Goal: Information Seeking & Learning: Learn about a topic

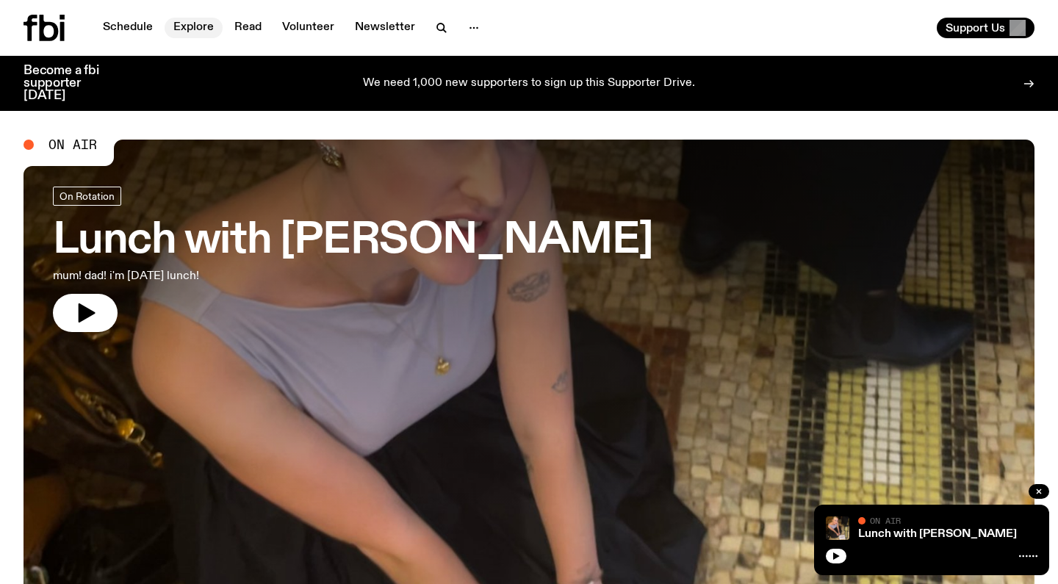
click at [192, 32] on link "Explore" at bounding box center [194, 28] width 58 height 21
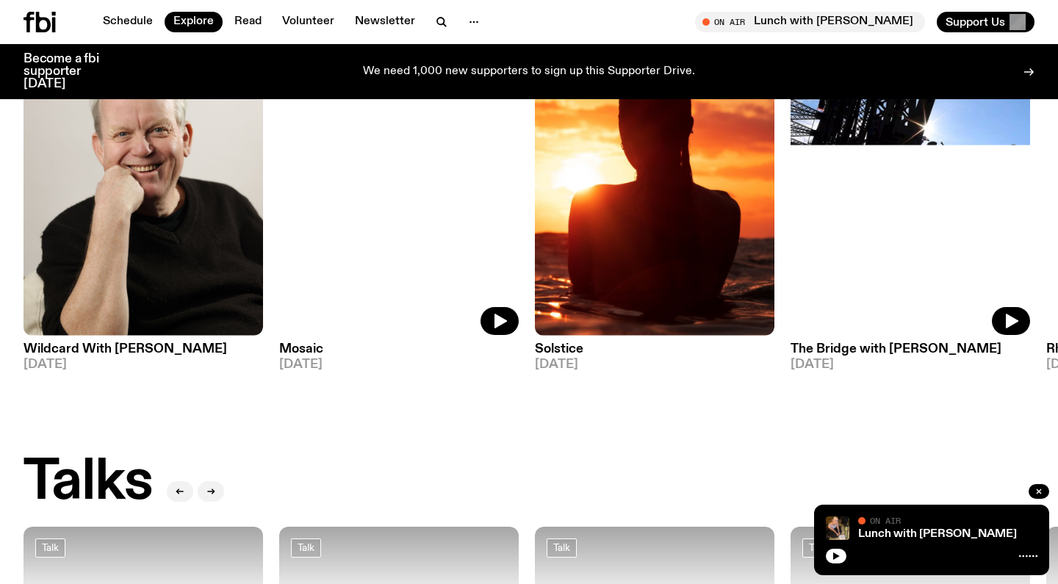
scroll to position [1146, 0]
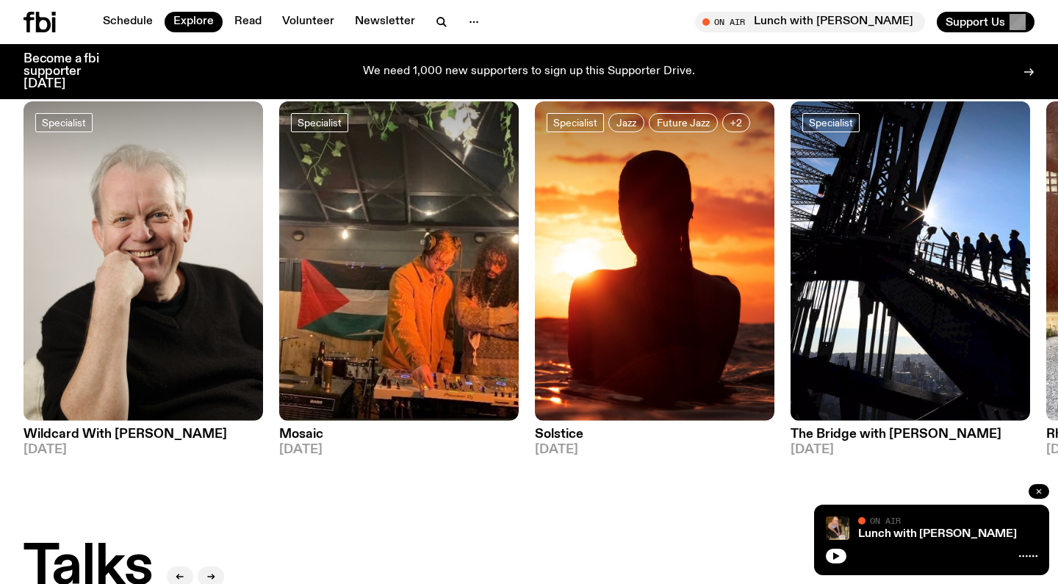
click at [1041, 490] on icon "button" at bounding box center [1038, 491] width 4 height 4
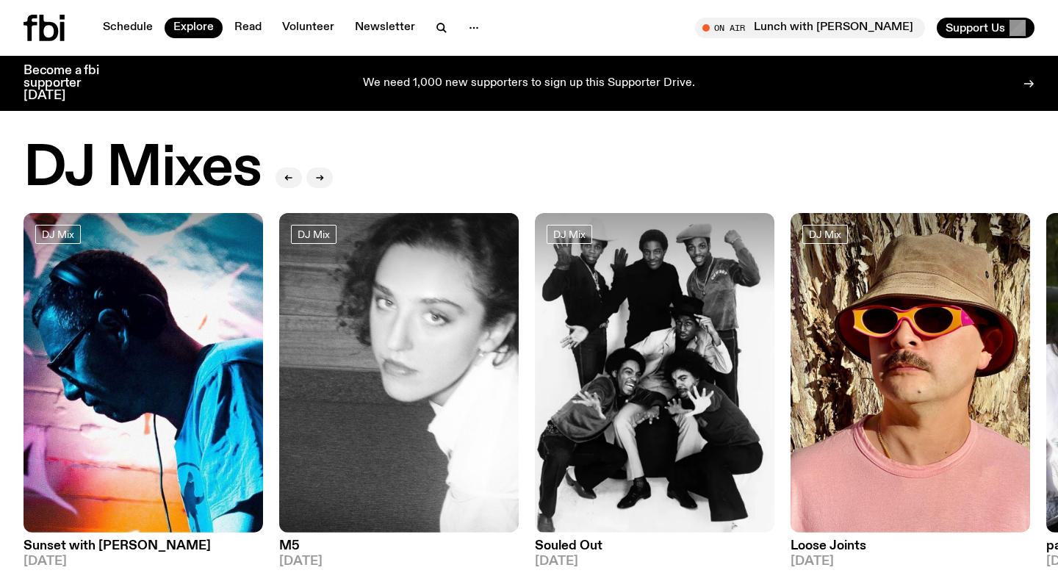
scroll to position [0, 0]
click at [436, 37] on button "button" at bounding box center [441, 28] width 29 height 21
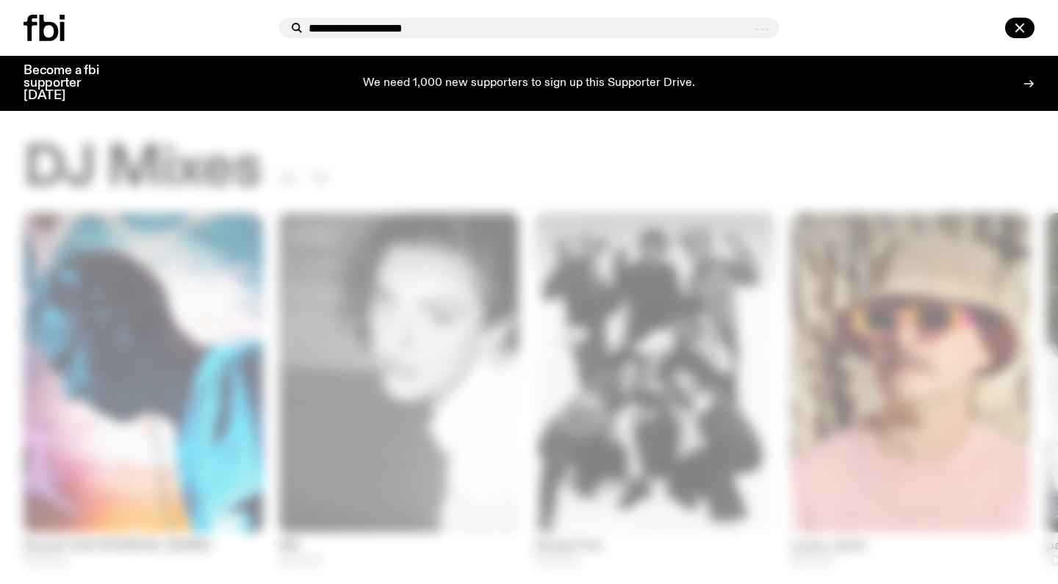
type input "**********"
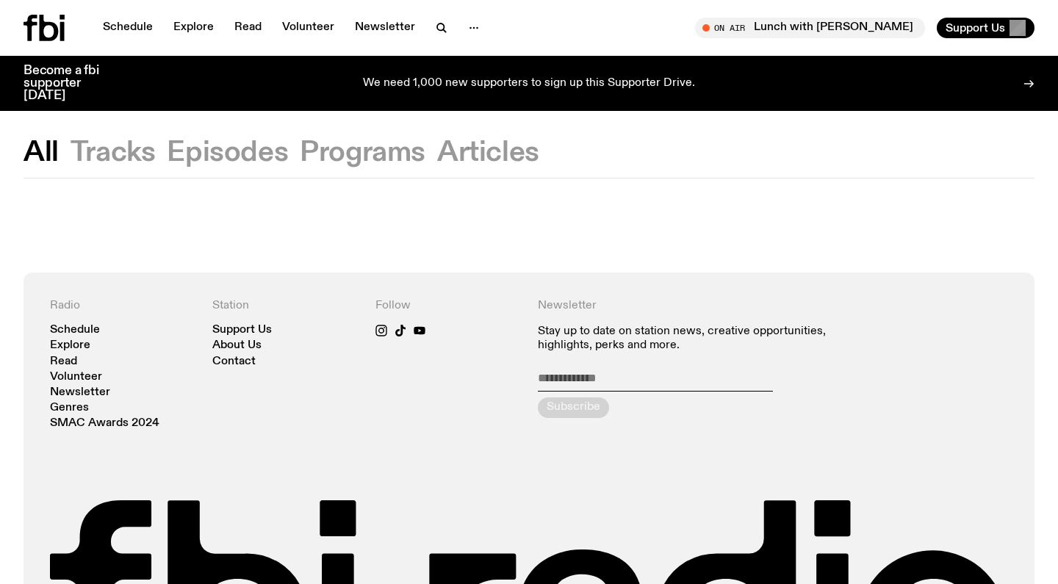
click at [135, 158] on button "Tracks" at bounding box center [113, 153] width 85 height 26
click at [205, 161] on button "Episodes" at bounding box center [227, 153] width 121 height 26
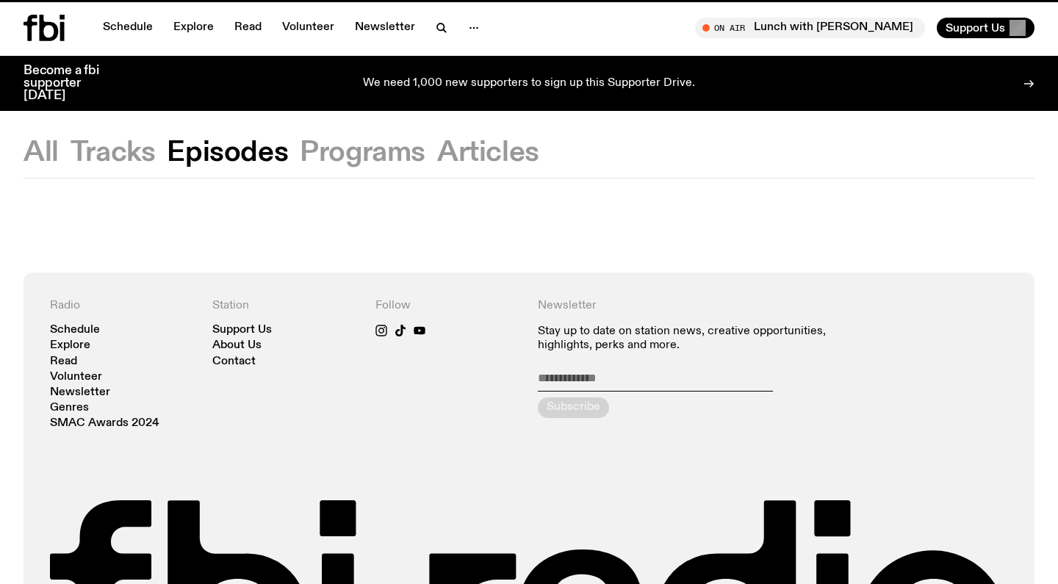
click at [342, 166] on button "Programs" at bounding box center [363, 153] width 126 height 26
click at [481, 153] on button "Articles" at bounding box center [488, 153] width 102 height 26
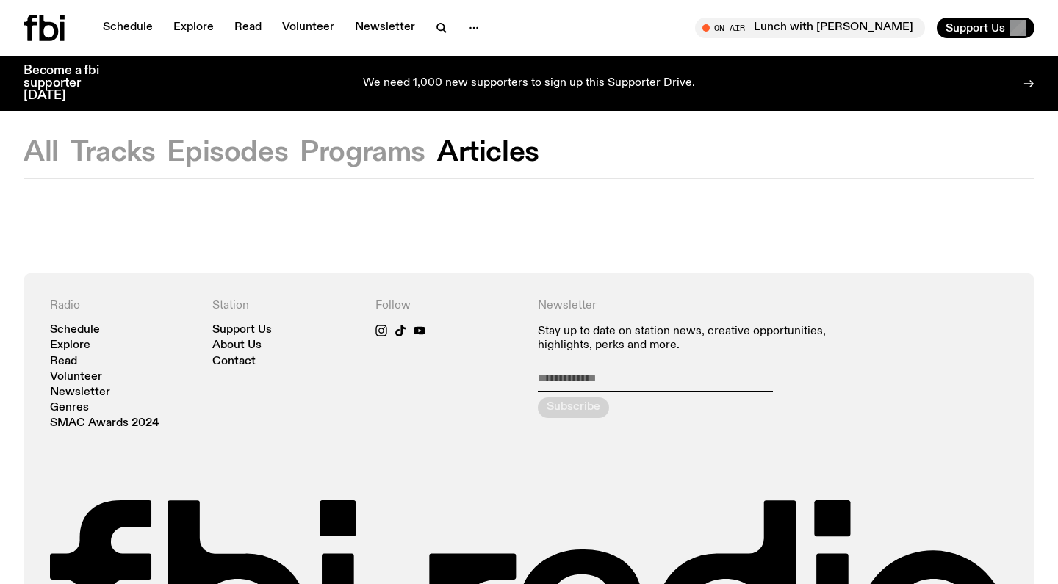
click at [614, 11] on div "Schedule Explore Read Volunteer Newsletter On Air Lunch with [PERSON_NAME] Tune…" at bounding box center [529, 28] width 1058 height 56
click at [439, 21] on icon "button" at bounding box center [442, 28] width 18 height 18
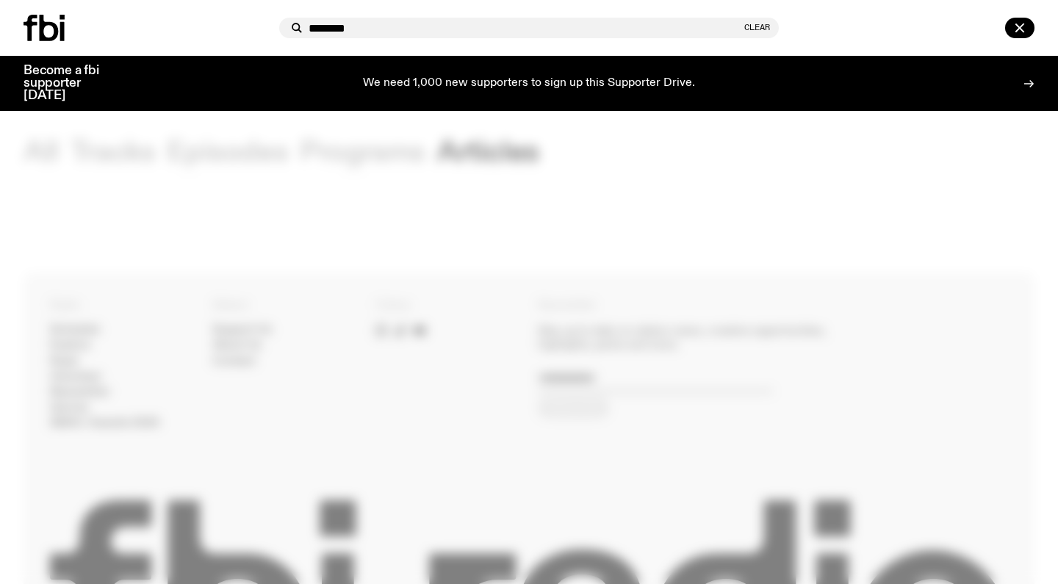
type input "********"
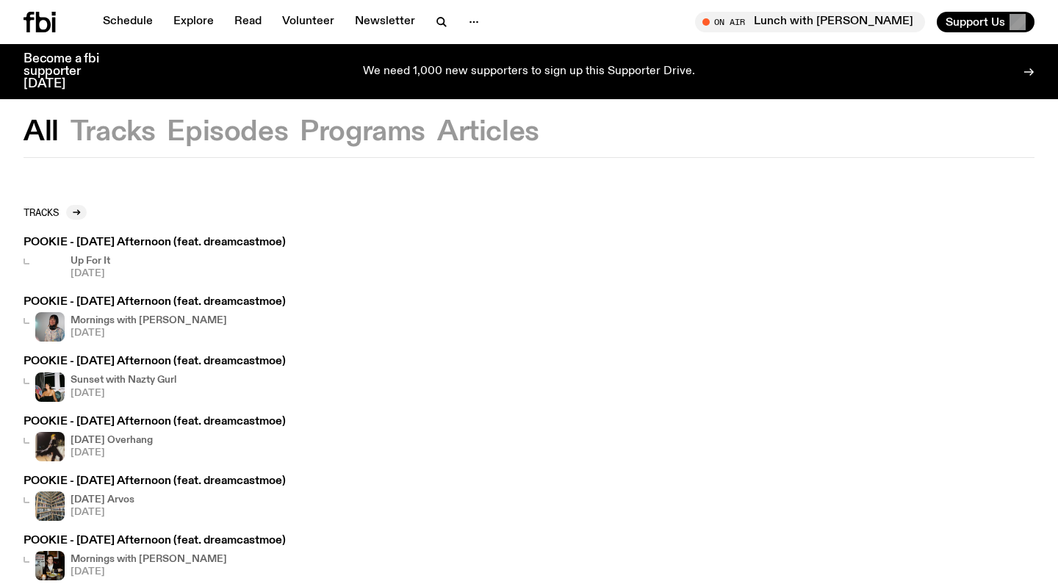
scroll to position [1, 0]
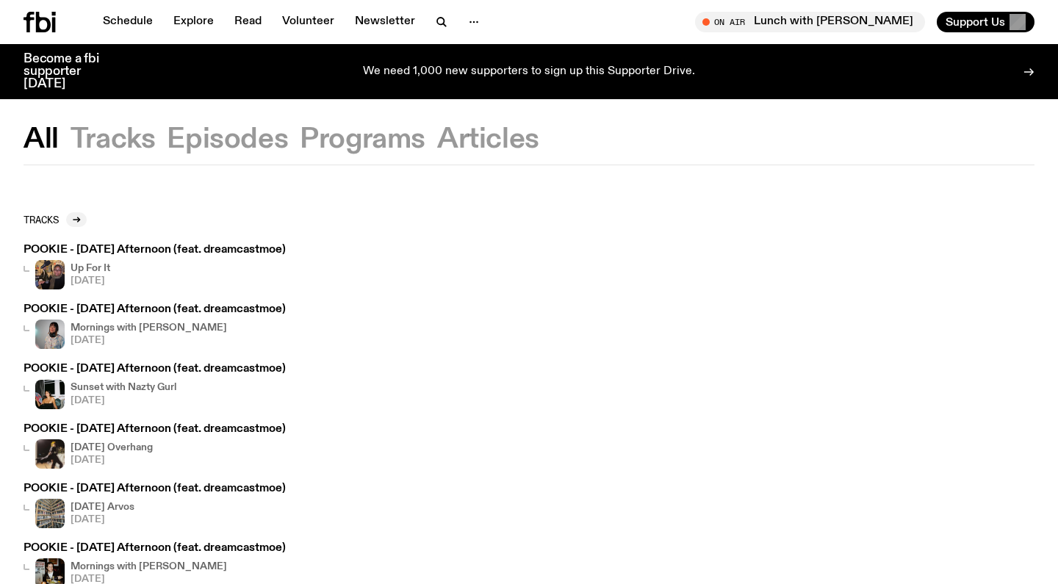
click at [228, 144] on button "Episodes" at bounding box center [227, 139] width 121 height 26
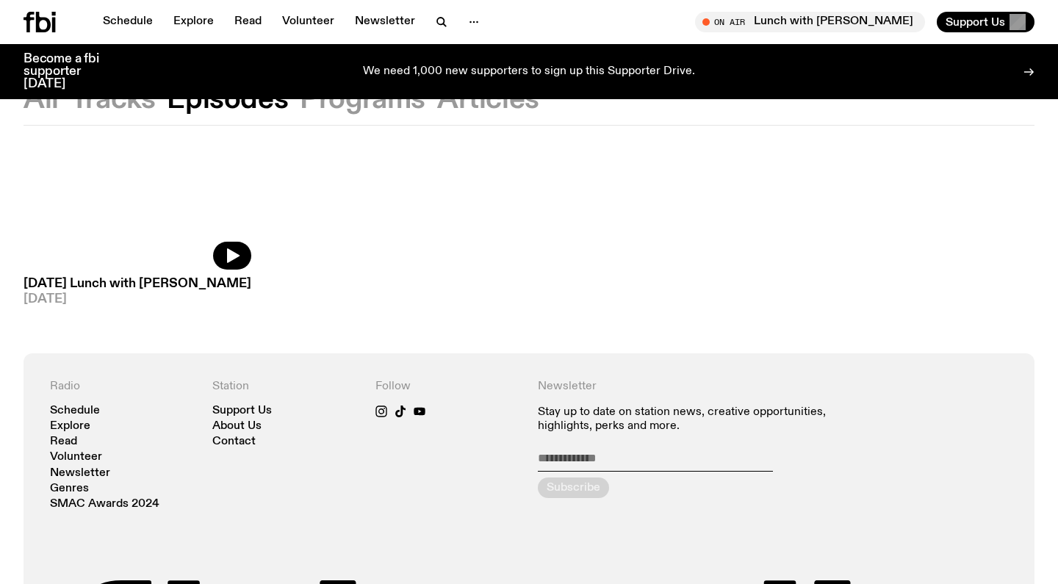
scroll to position [248, 0]
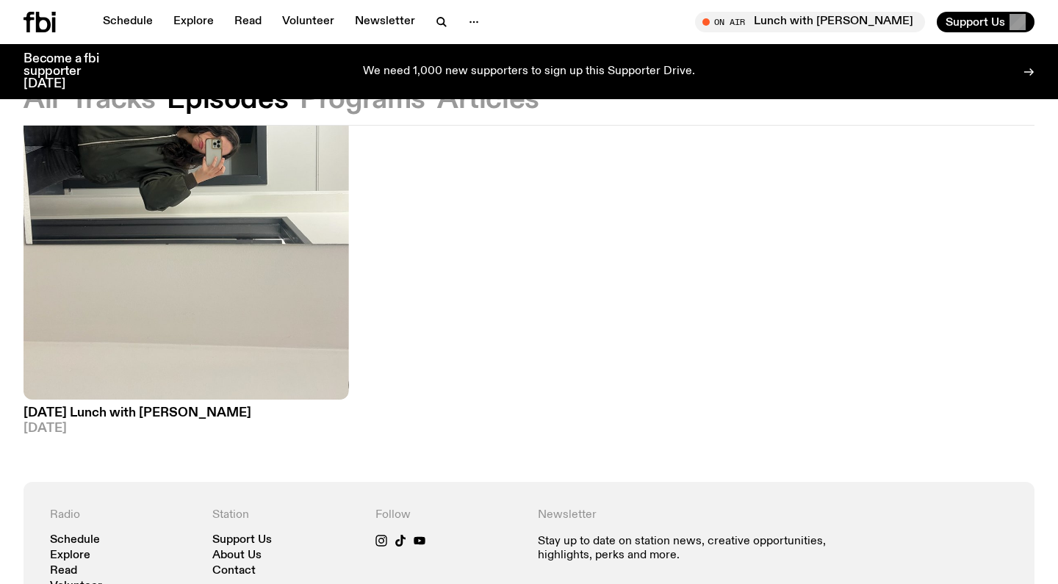
click at [23, 21] on div "Schedule Explore Read Volunteer Newsletter On Air Lunch with [PERSON_NAME] Tune…" at bounding box center [529, 22] width 1058 height 44
click at [37, 21] on icon at bounding box center [43, 22] width 15 height 21
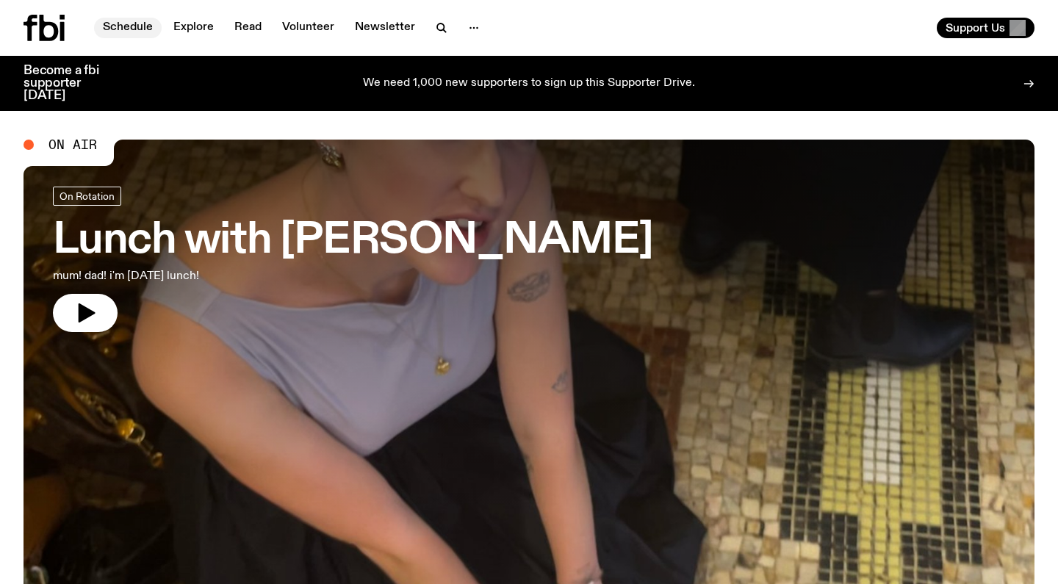
click at [141, 26] on link "Schedule" at bounding box center [128, 28] width 68 height 21
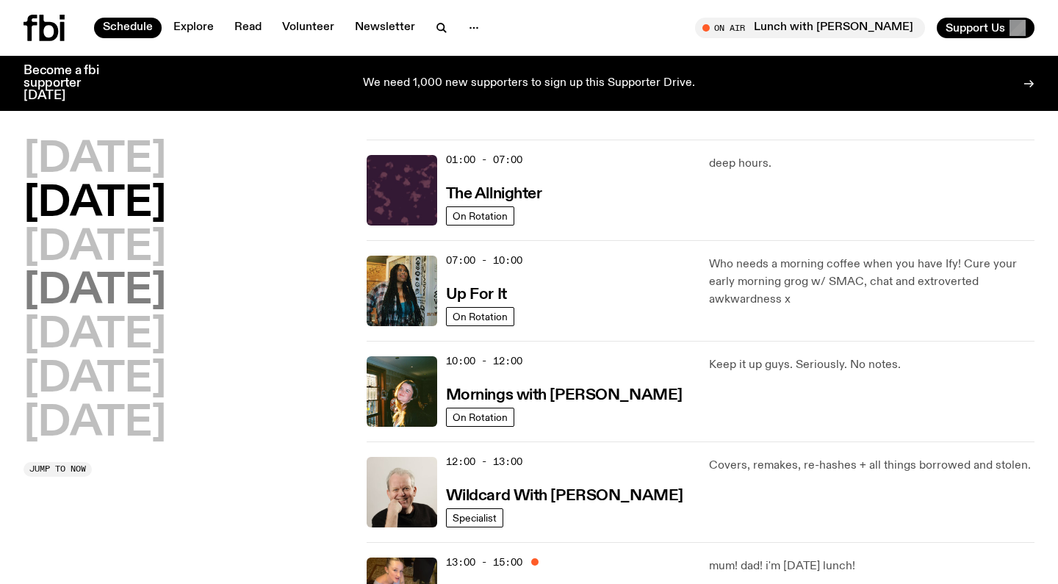
click at [131, 300] on h2 "[DATE]" at bounding box center [95, 291] width 143 height 41
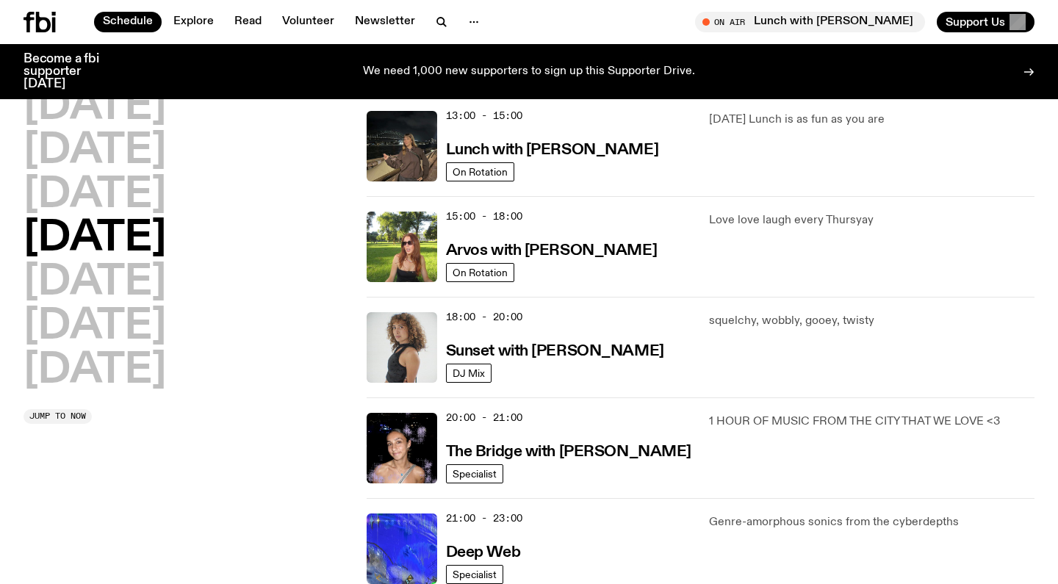
scroll to position [446, 0]
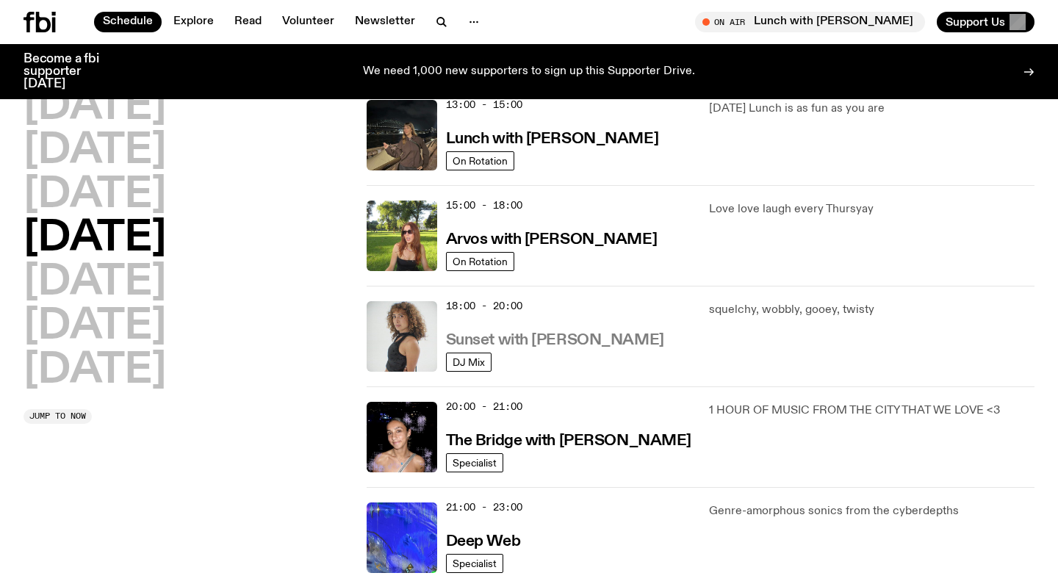
click at [544, 335] on h3 "Sunset with [PERSON_NAME]" at bounding box center [555, 340] width 218 height 15
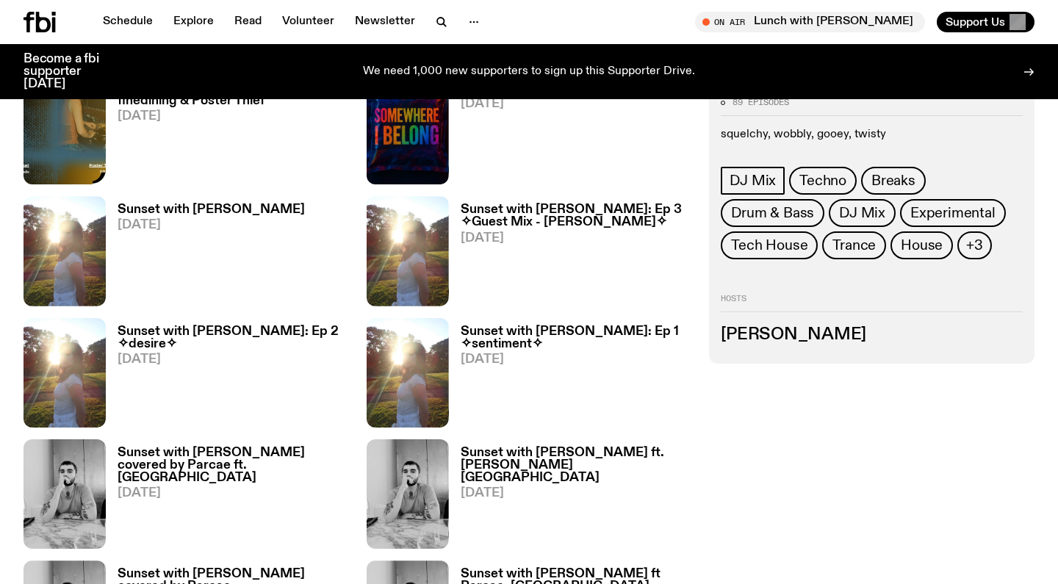
scroll to position [765, 0]
click at [90, 533] on icon "button" at bounding box center [88, 534] width 12 height 15
